Goal: Information Seeking & Learning: Learn about a topic

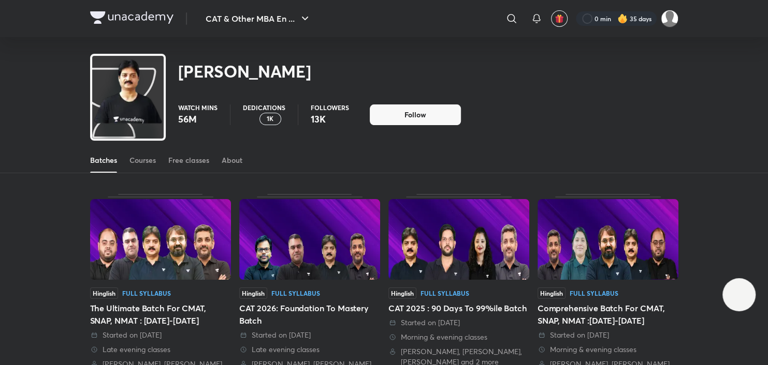
scroll to position [46, 0]
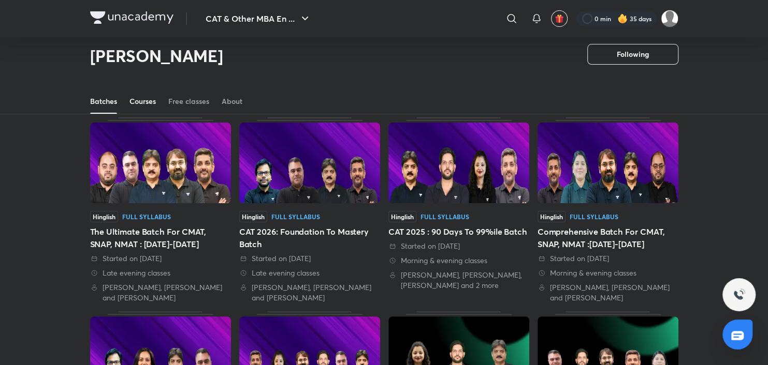
click at [139, 100] on div "Courses" at bounding box center [142, 101] width 26 height 10
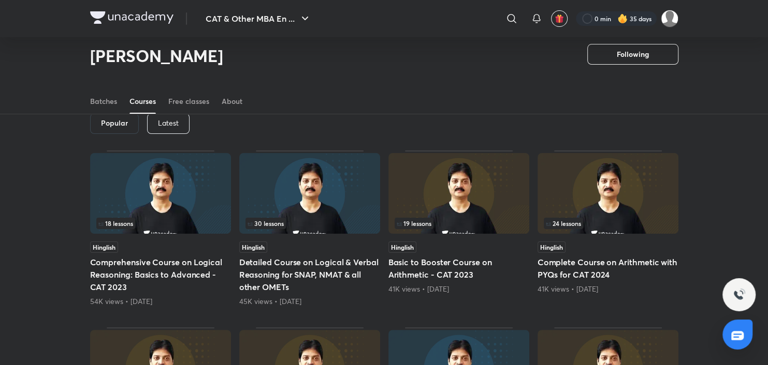
click at [160, 129] on div "Latest" at bounding box center [168, 123] width 42 height 21
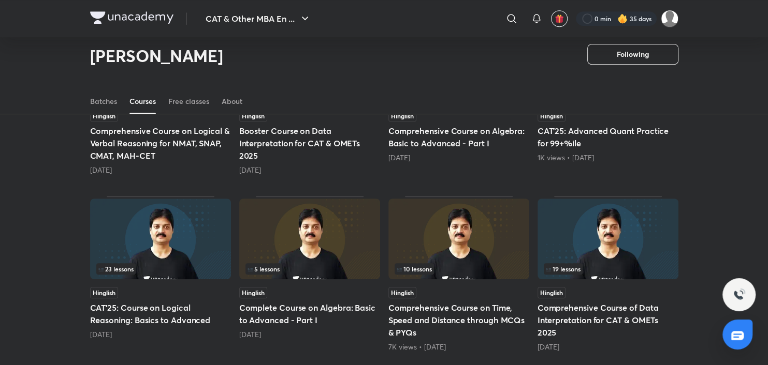
scroll to position [356, 0]
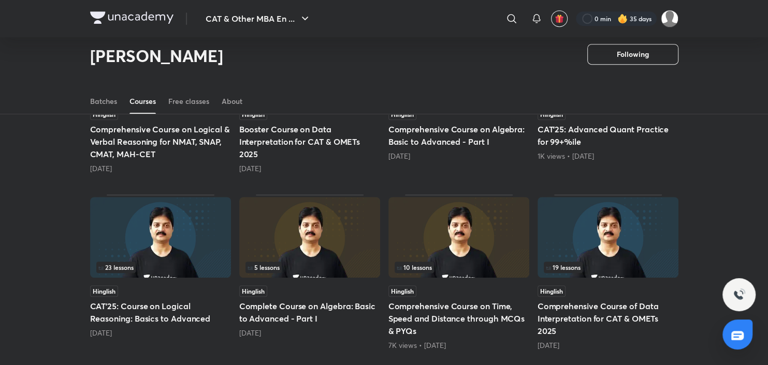
click at [283, 244] on img at bounding box center [309, 237] width 141 height 81
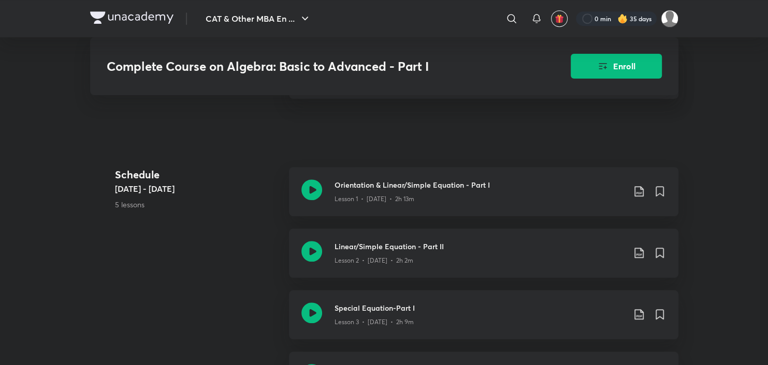
scroll to position [518, 0]
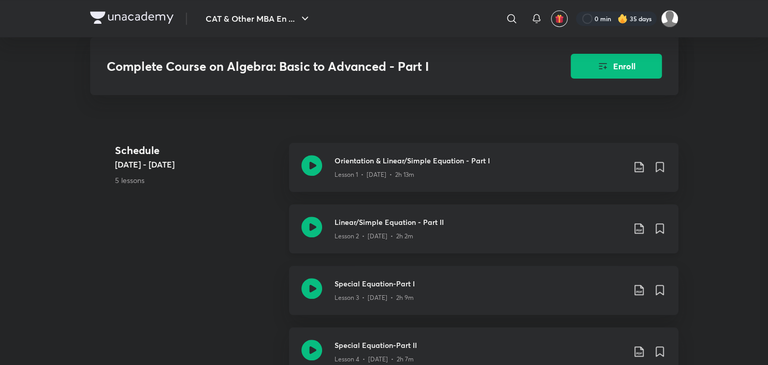
click at [317, 238] on icon at bounding box center [311, 227] width 21 height 21
